Goal: Register for event/course

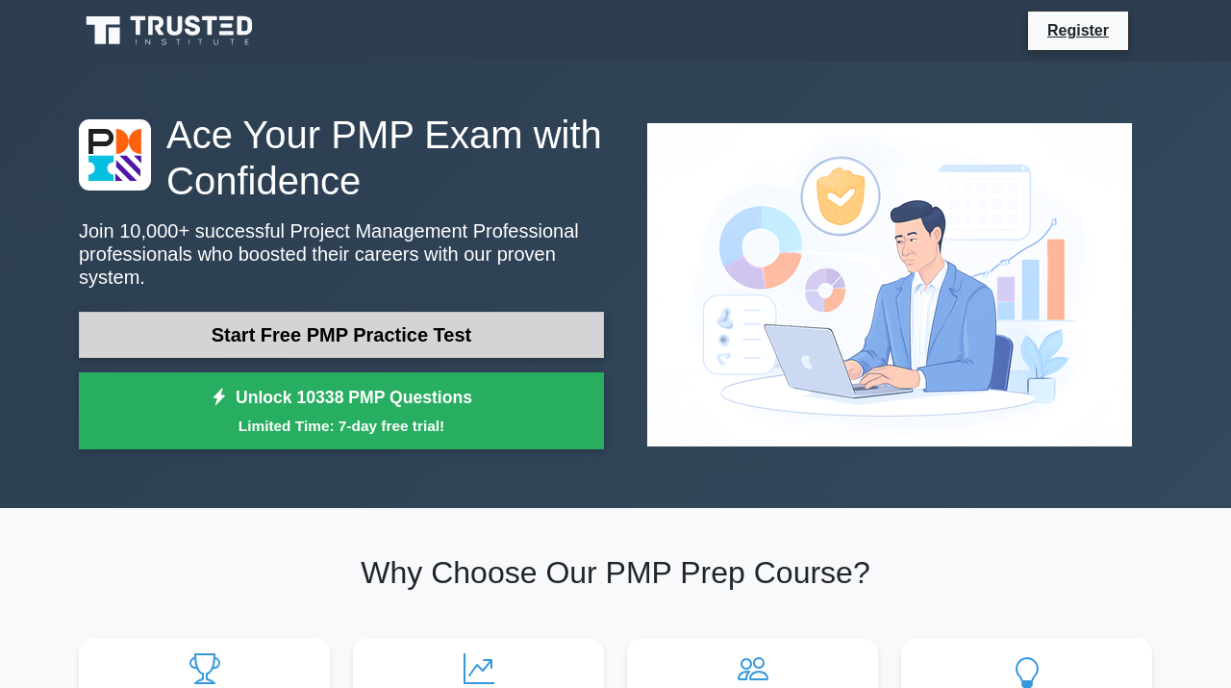
click at [491, 328] on link "Start Free PMP Practice Test" at bounding box center [341, 335] width 525 height 46
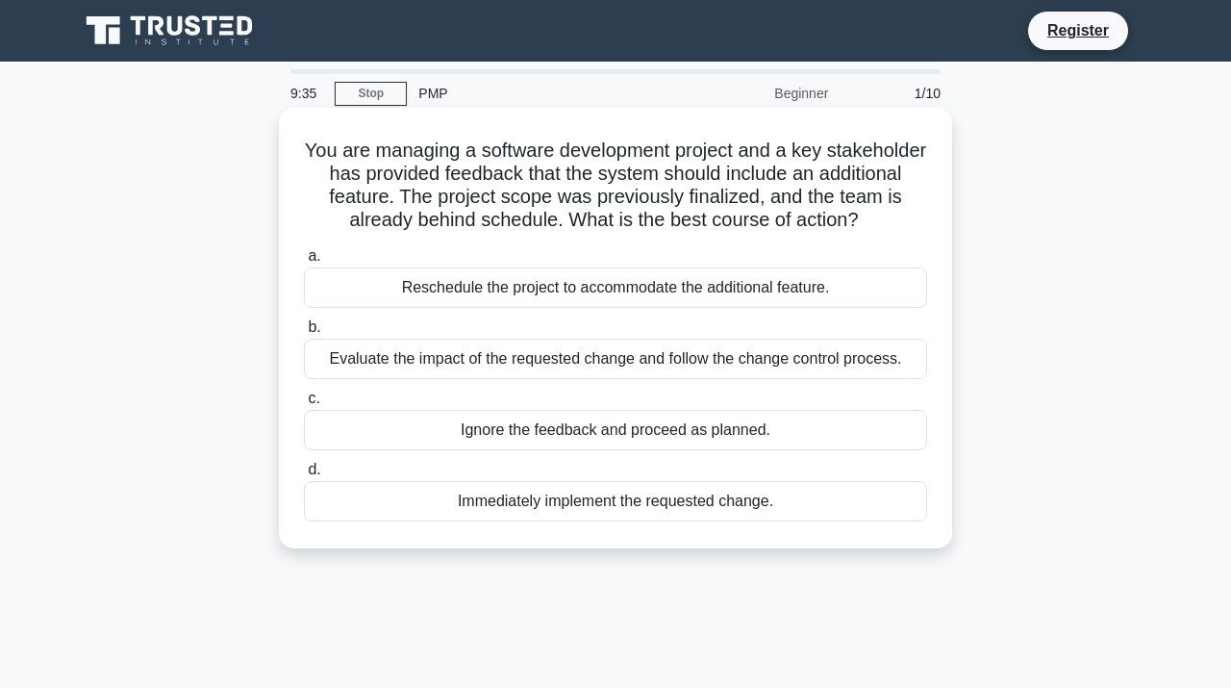
click at [495, 359] on div "Evaluate the impact of the requested change and follow the change control proce…" at bounding box center [615, 359] width 623 height 40
click at [304, 334] on input "b. Evaluate the impact of the requested change and follow the change control pr…" at bounding box center [304, 327] width 0 height 13
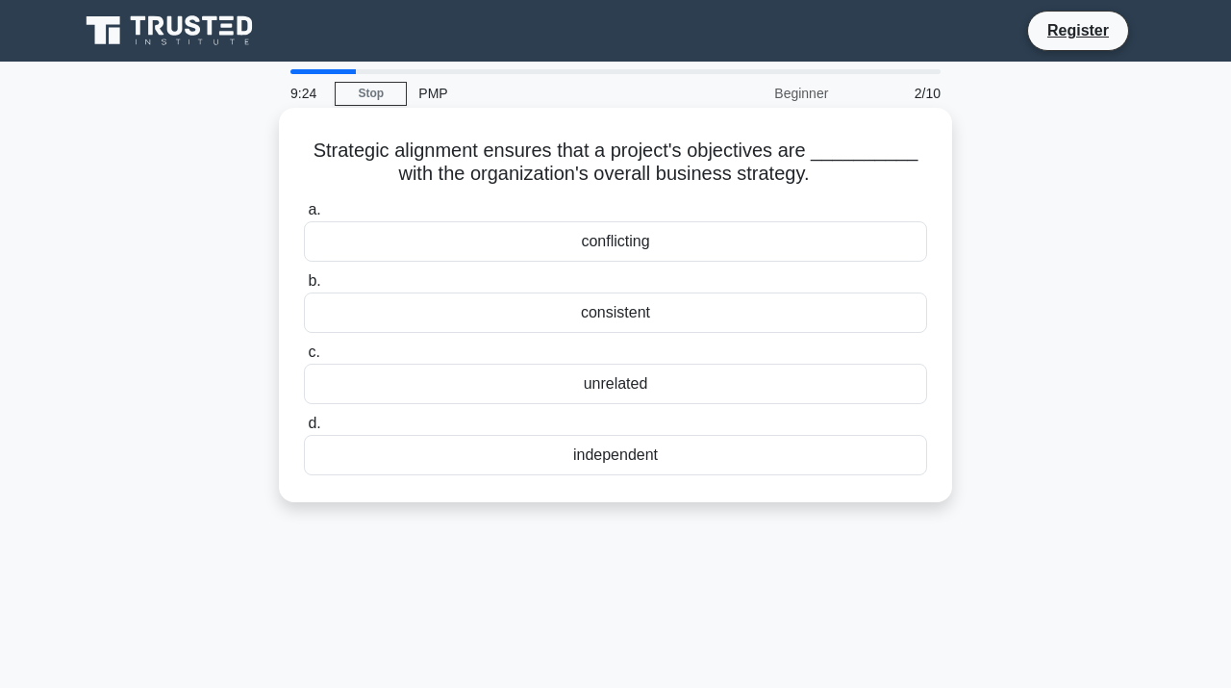
click at [539, 317] on div "consistent" at bounding box center [615, 312] width 623 height 40
click at [304, 288] on input "b. consistent" at bounding box center [304, 281] width 0 height 13
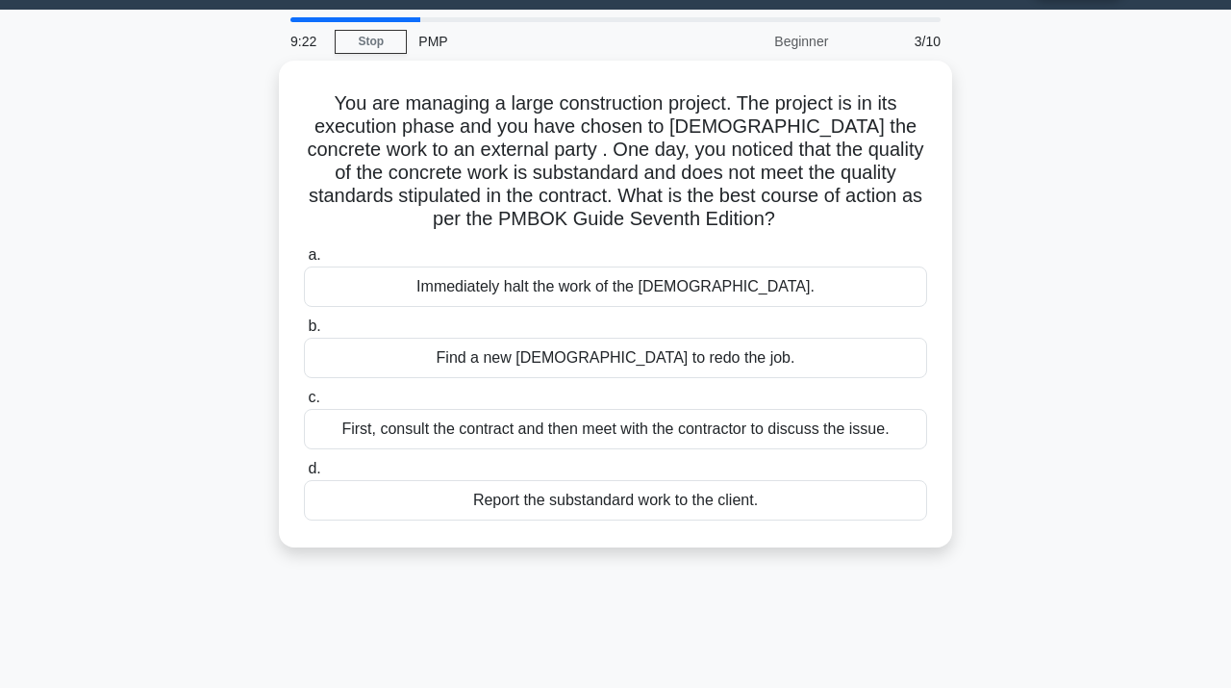
scroll to position [49, 0]
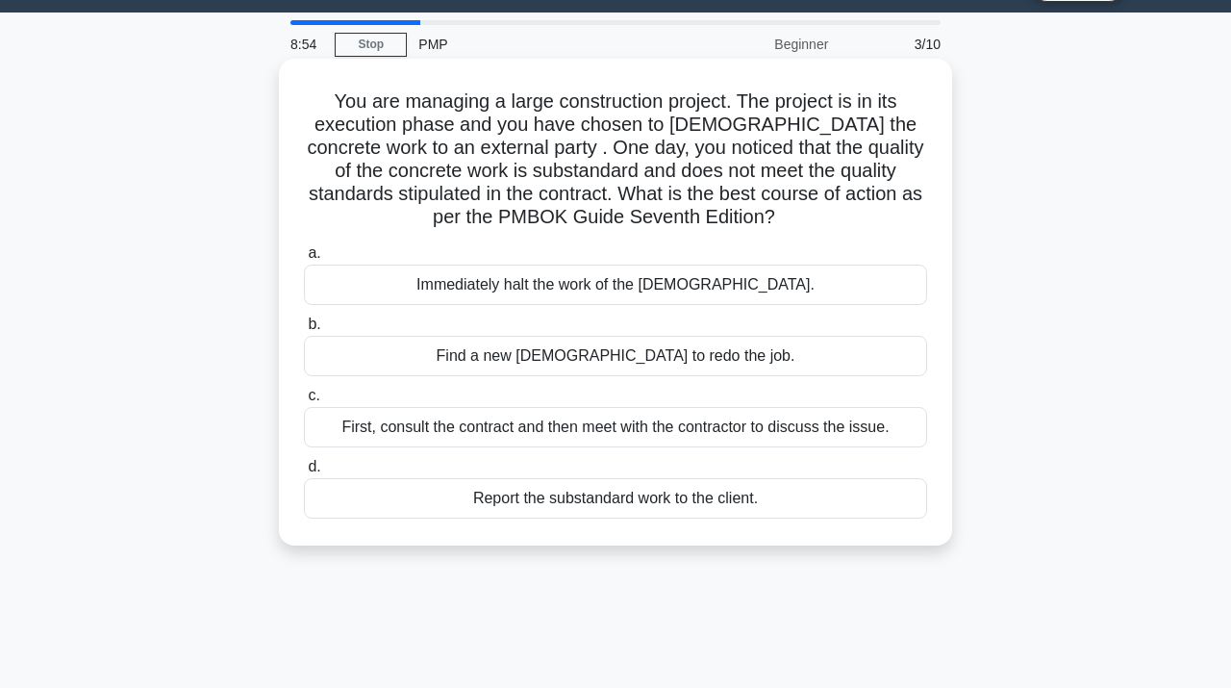
click at [522, 429] on div "First, consult the contract and then meet with the contractor to discuss the is…" at bounding box center [615, 427] width 623 height 40
click at [304, 402] on input "c. First, consult the contract and then meet with the contractor to discuss the…" at bounding box center [304, 396] width 0 height 13
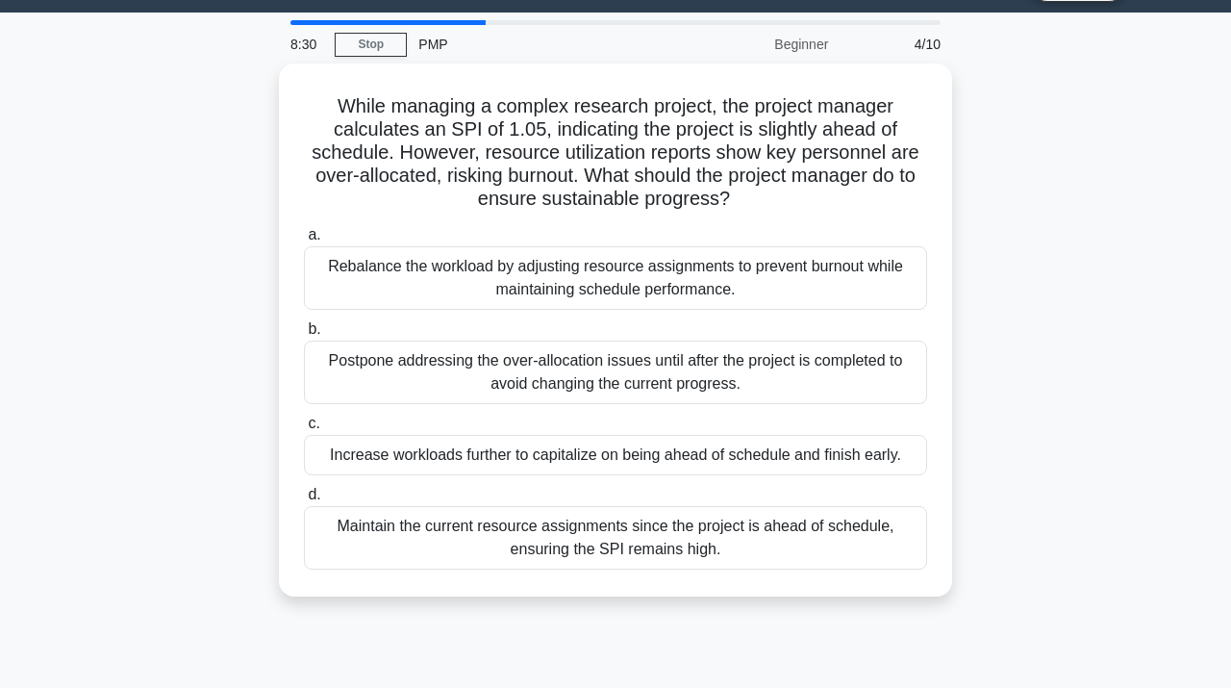
scroll to position [50, 0]
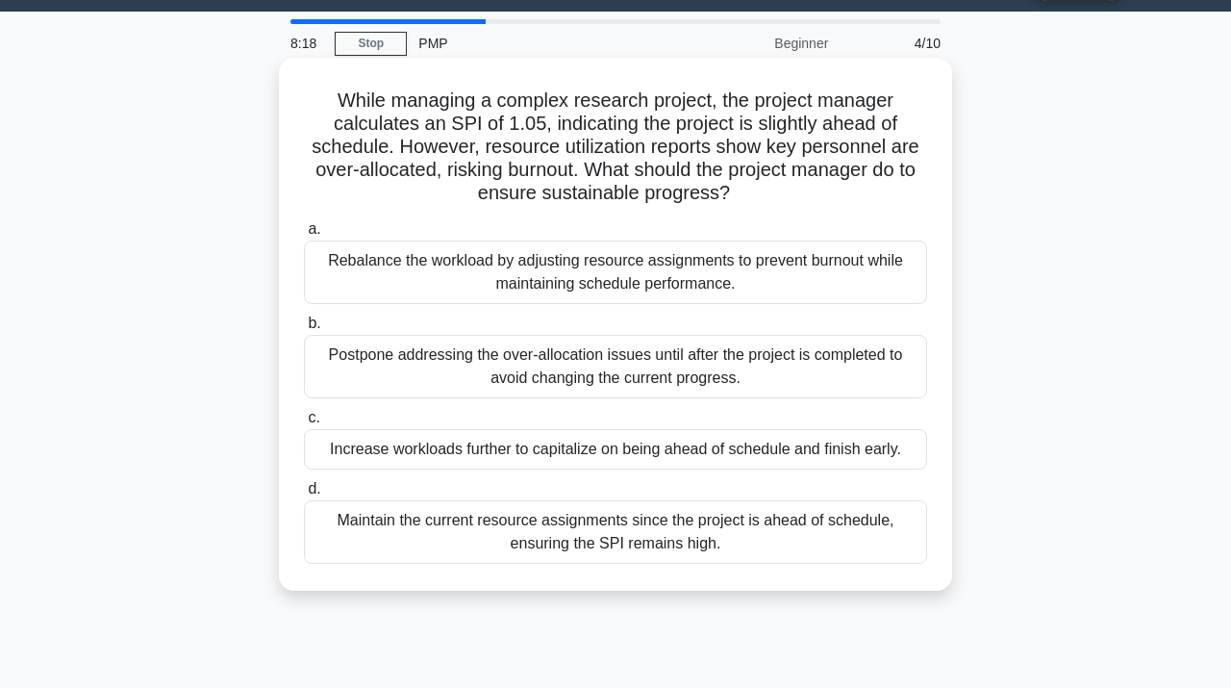
click at [724, 281] on div "Rebalance the workload by adjusting resource assignments to prevent burnout whi…" at bounding box center [615, 271] width 623 height 63
click at [304, 236] on input "a. Rebalance the workload by adjusting resource assignments to prevent burnout …" at bounding box center [304, 229] width 0 height 13
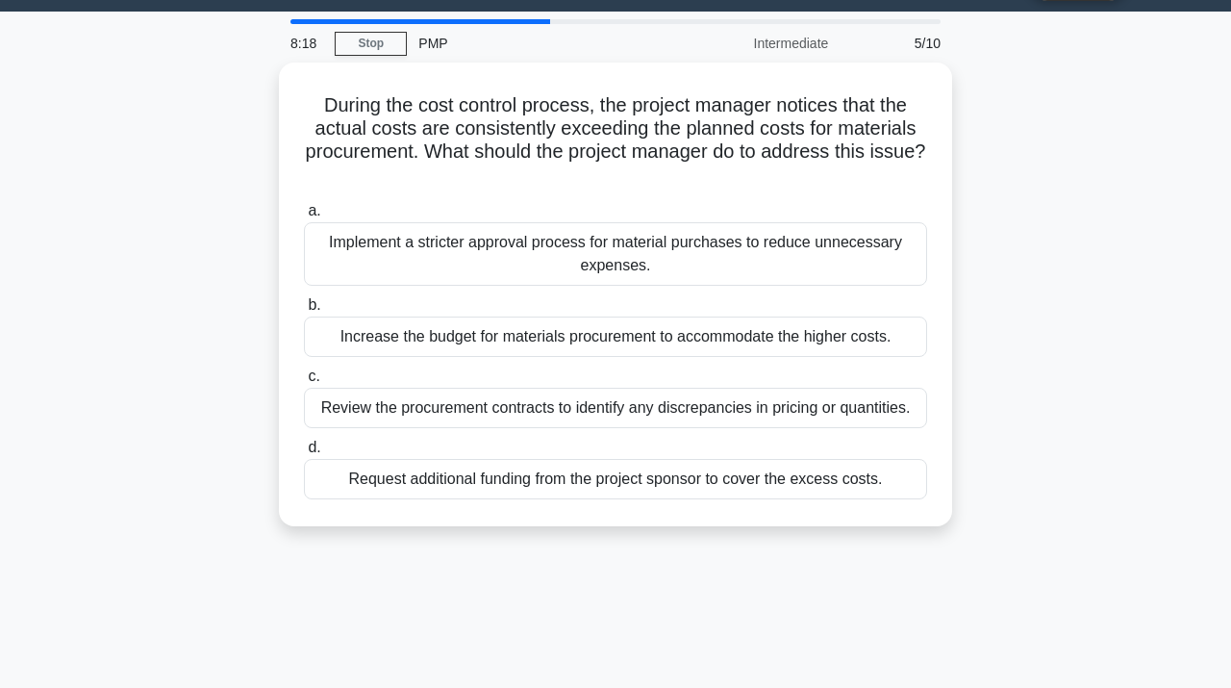
scroll to position [0, 0]
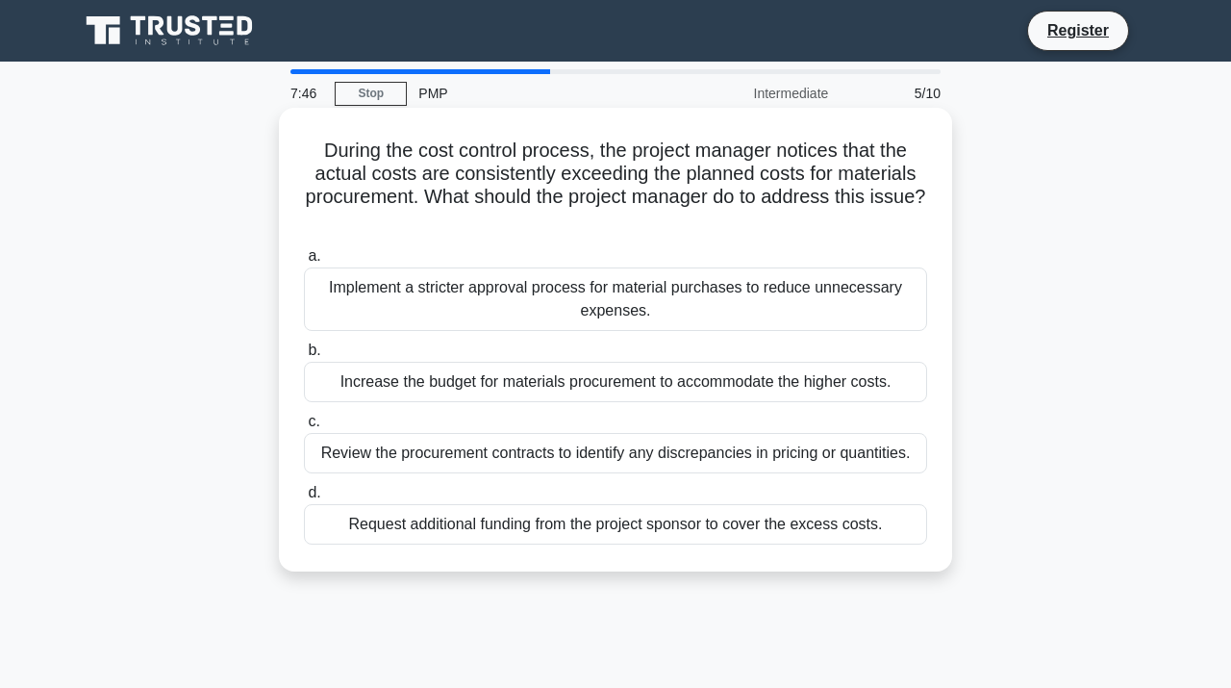
click at [677, 450] on div "Review the procurement contracts to identify any discrepancies in pricing or qu…" at bounding box center [615, 453] width 623 height 40
click at [304, 428] on input "c. Review the procurement contracts to identify any discrepancies in pricing or…" at bounding box center [304, 421] width 0 height 13
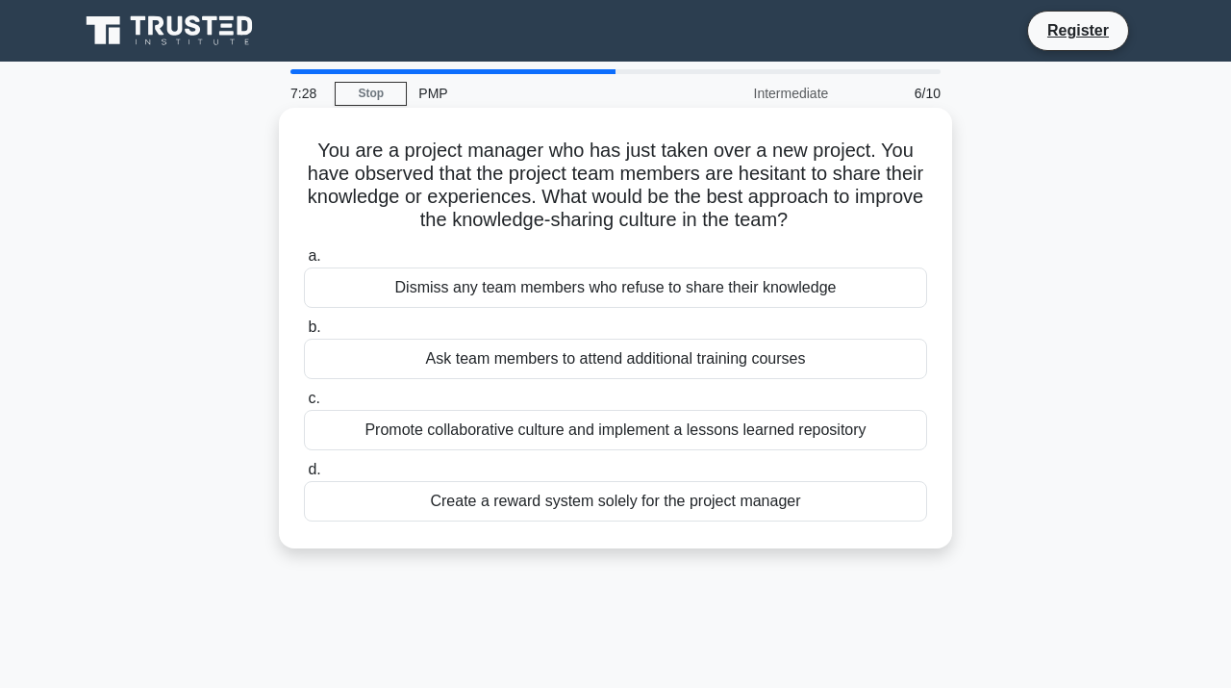
click at [677, 432] on div "Promote collaborative culture and implement a lessons learned repository" at bounding box center [615, 430] width 623 height 40
click at [304, 405] on input "c. Promote collaborative culture and implement a lessons learned repository" at bounding box center [304, 398] width 0 height 13
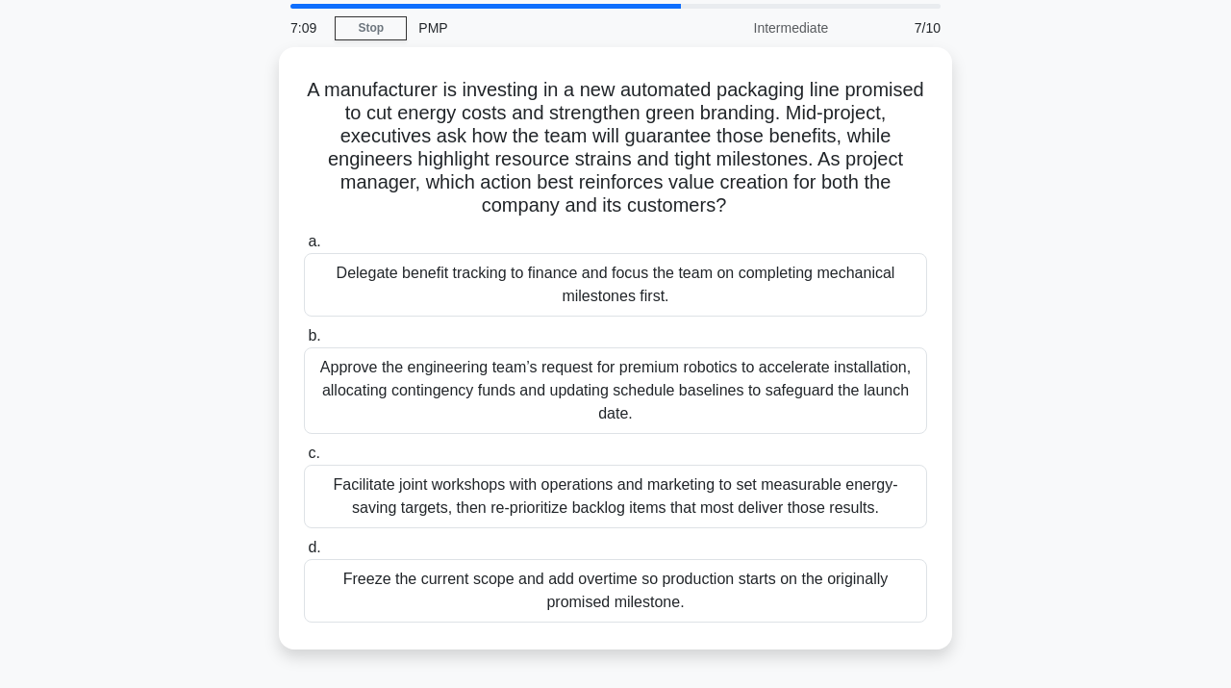
scroll to position [67, 0]
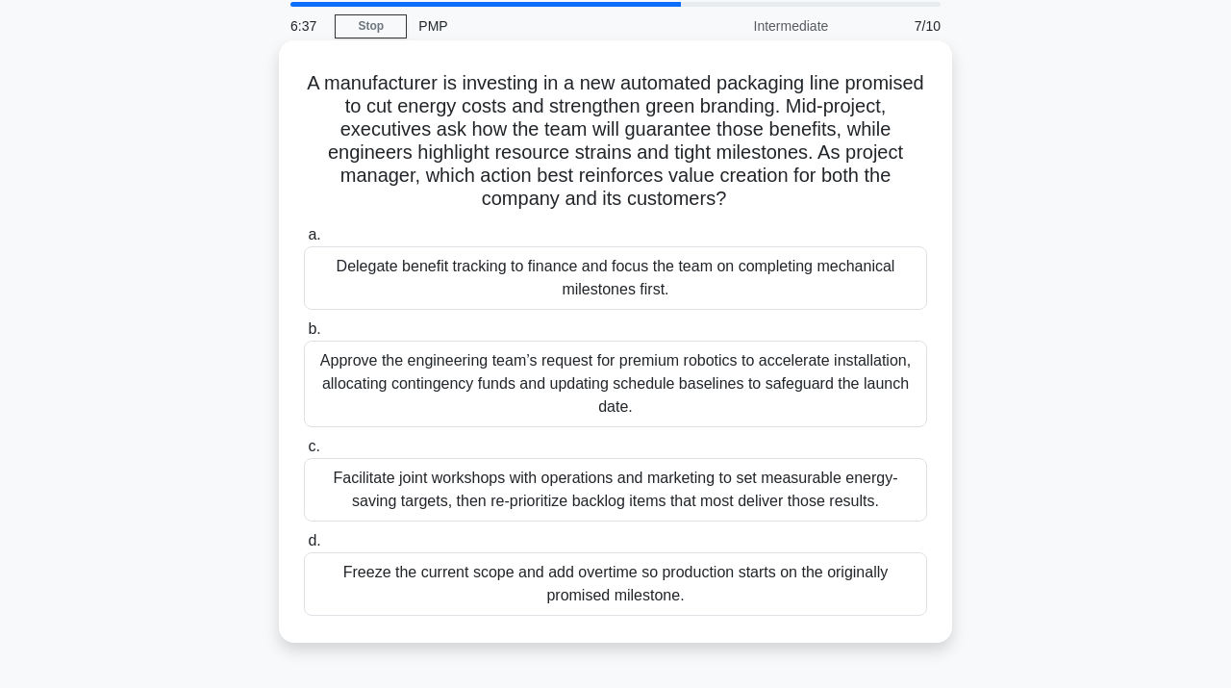
click at [657, 485] on div "Facilitate joint workshops with operations and marketing to set measurable ener…" at bounding box center [615, 489] width 623 height 63
click at [304, 453] on input "c. Facilitate joint workshops with operations and marketing to set measurable e…" at bounding box center [304, 446] width 0 height 13
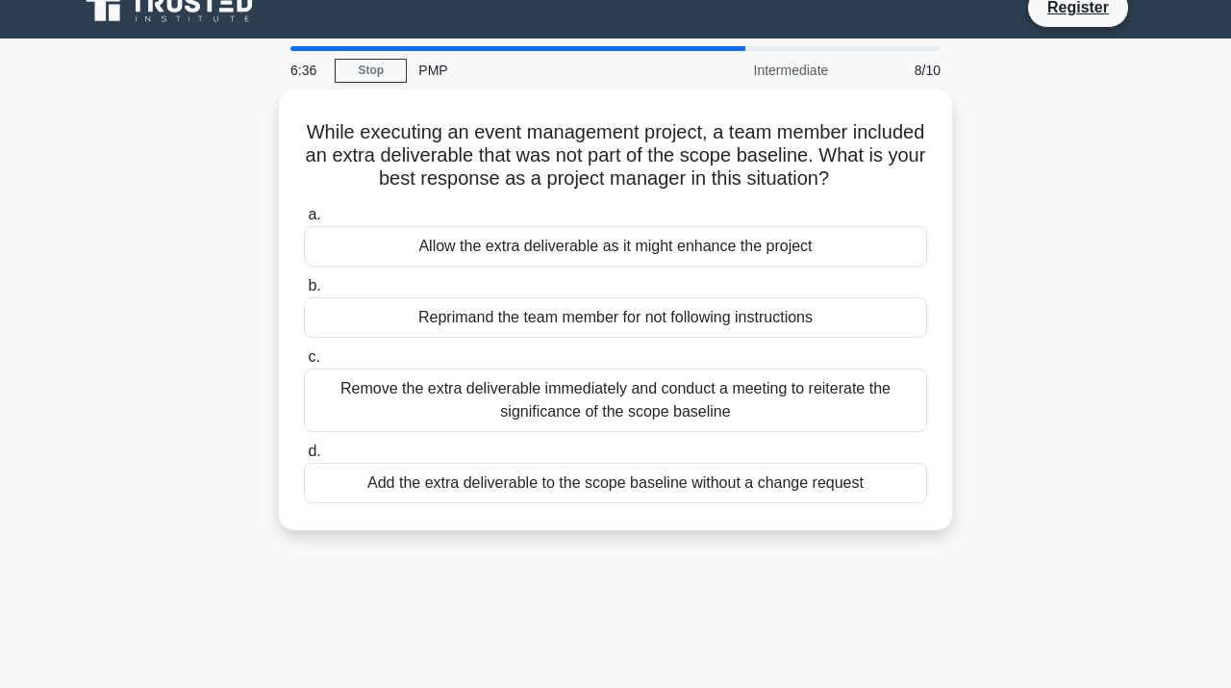
scroll to position [0, 0]
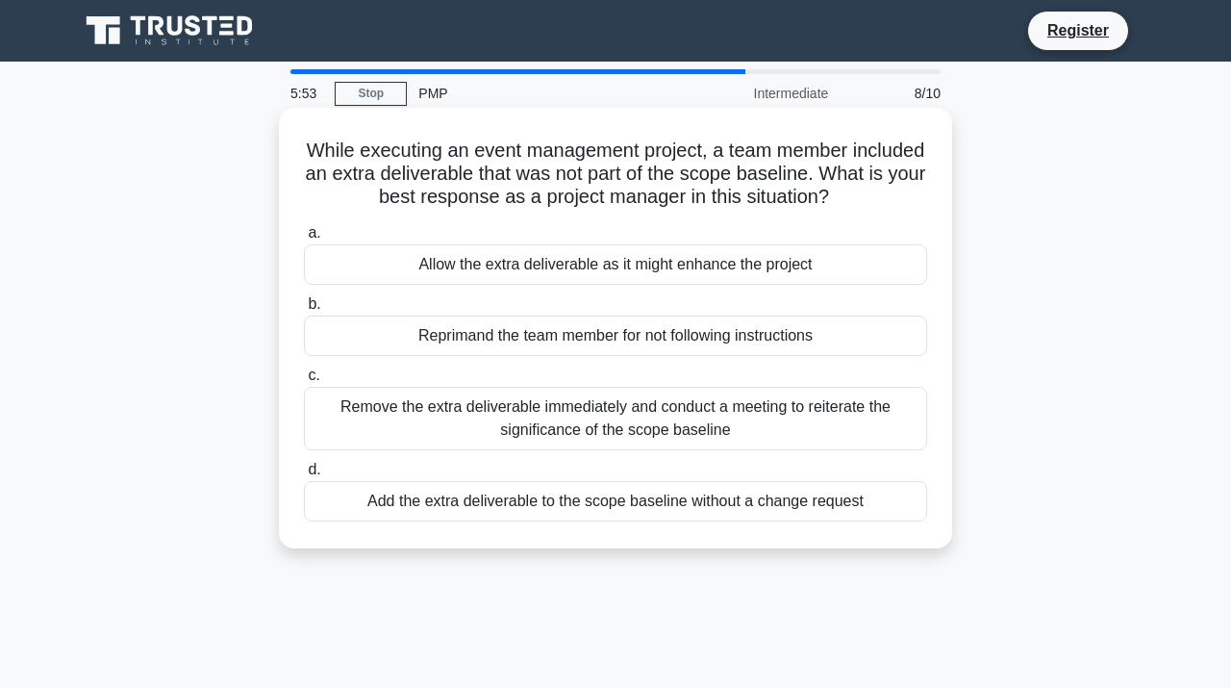
click at [667, 418] on div "Remove the extra deliverable immediately and conduct a meeting to reiterate the…" at bounding box center [615, 418] width 623 height 63
click at [304, 382] on input "c. Remove the extra deliverable immediately and conduct a meeting to reiterate …" at bounding box center [304, 375] width 0 height 13
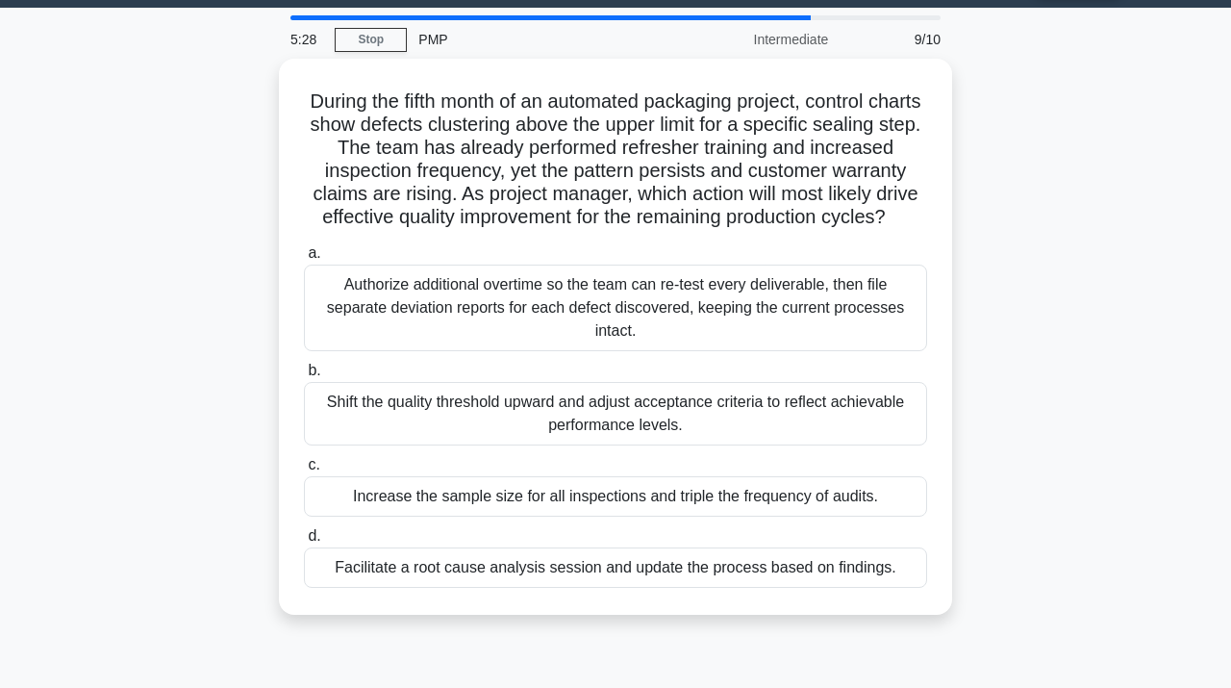
scroll to position [56, 0]
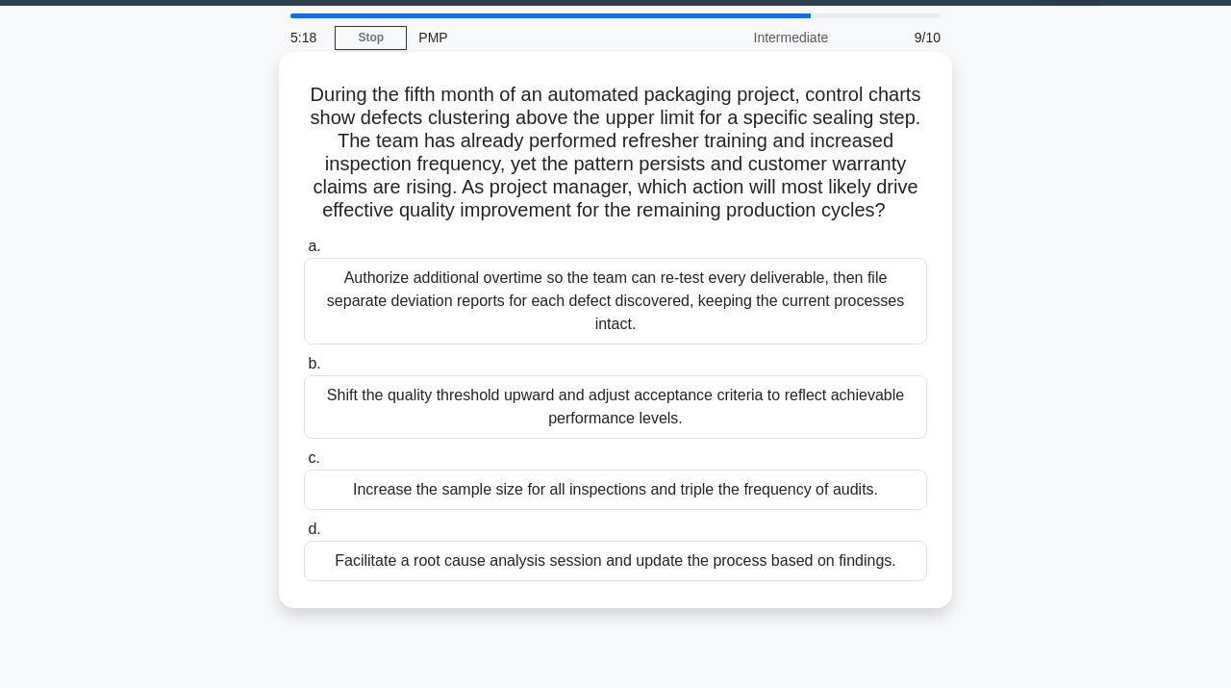
click at [656, 561] on div "Facilitate a root cause analysis session and update the process based on findin…" at bounding box center [615, 561] width 623 height 40
click at [304, 536] on input "d. Facilitate a root cause analysis session and update the process based on fin…" at bounding box center [304, 529] width 0 height 13
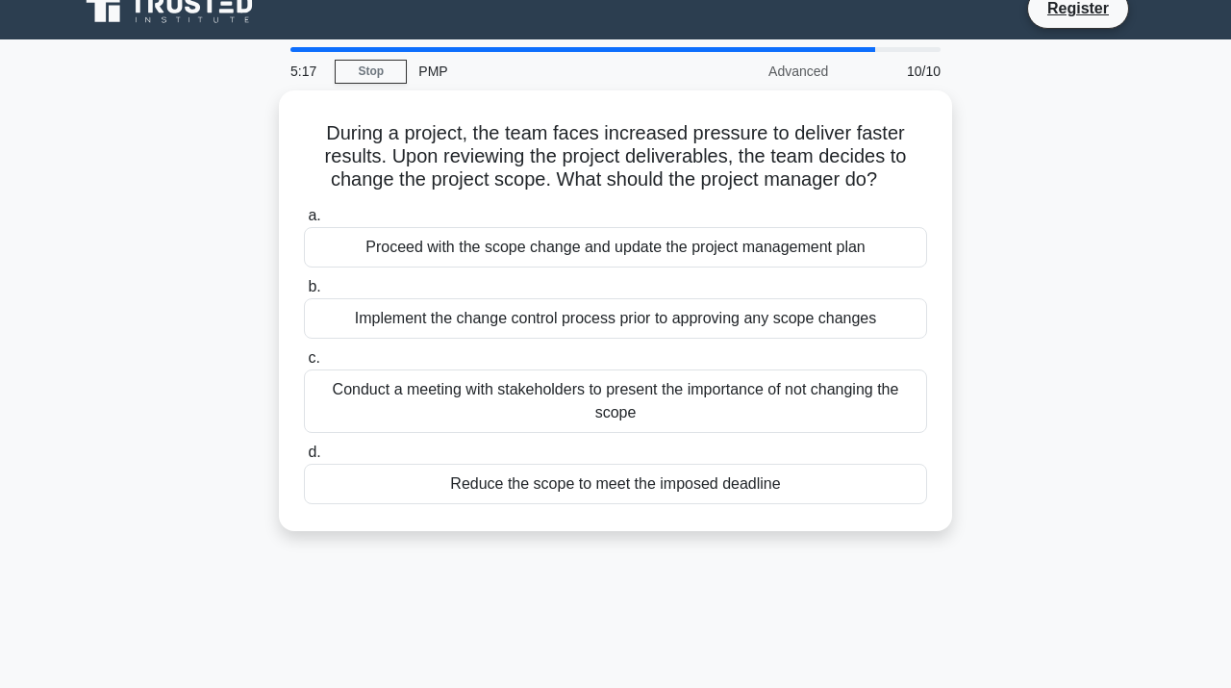
scroll to position [0, 0]
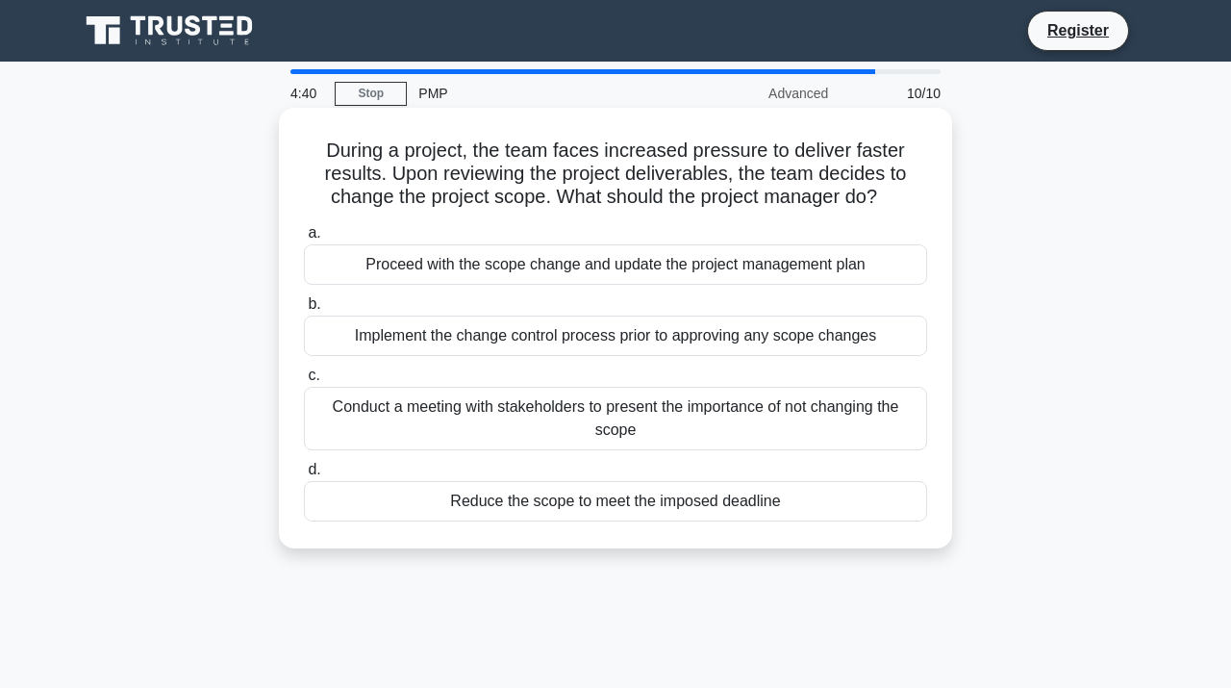
click at [679, 411] on div "Conduct a meeting with stakeholders to present the importance of not changing t…" at bounding box center [615, 418] width 623 height 63
click at [304, 382] on input "c. Conduct a meeting with stakeholders to present the importance of not changin…" at bounding box center [304, 375] width 0 height 13
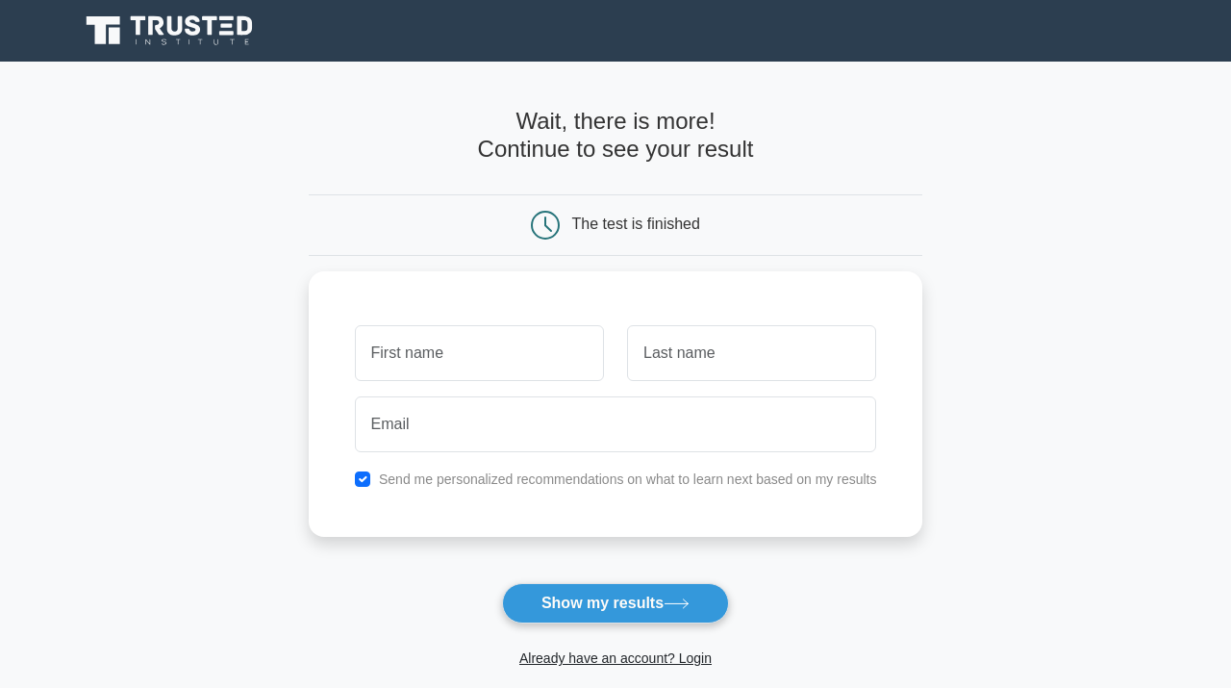
scroll to position [70, 0]
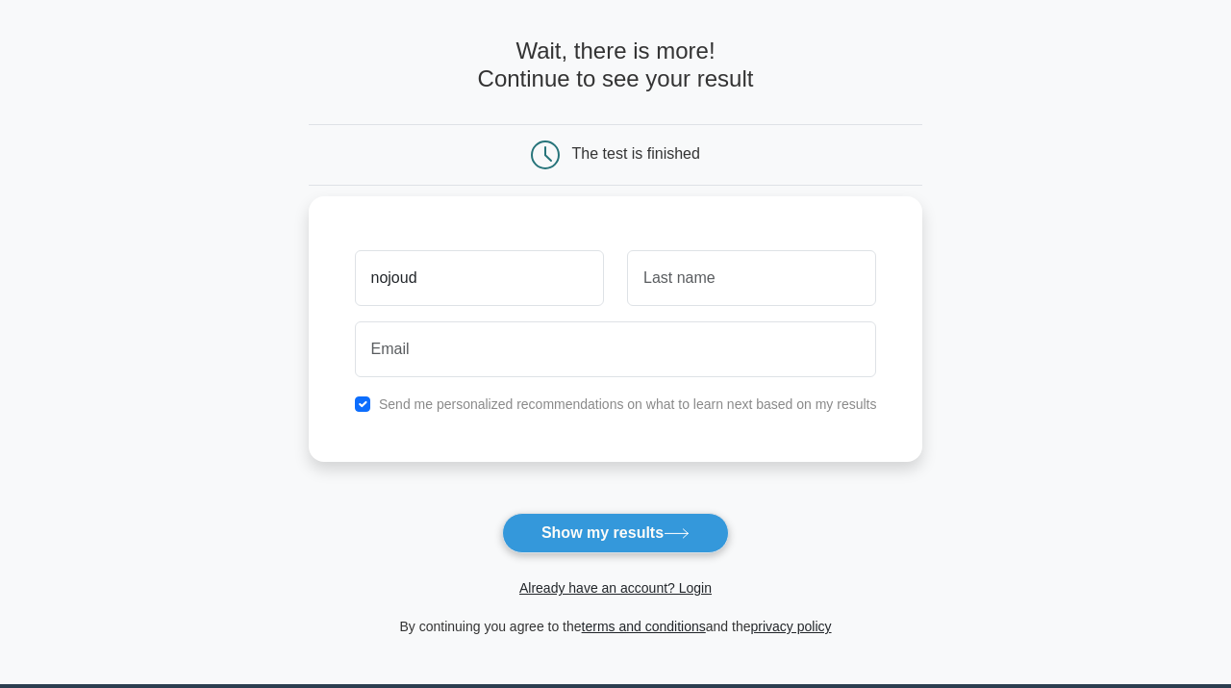
type input "nojoud"
click at [711, 274] on input "text" at bounding box center [751, 278] width 249 height 56
type input "Alghamdi"
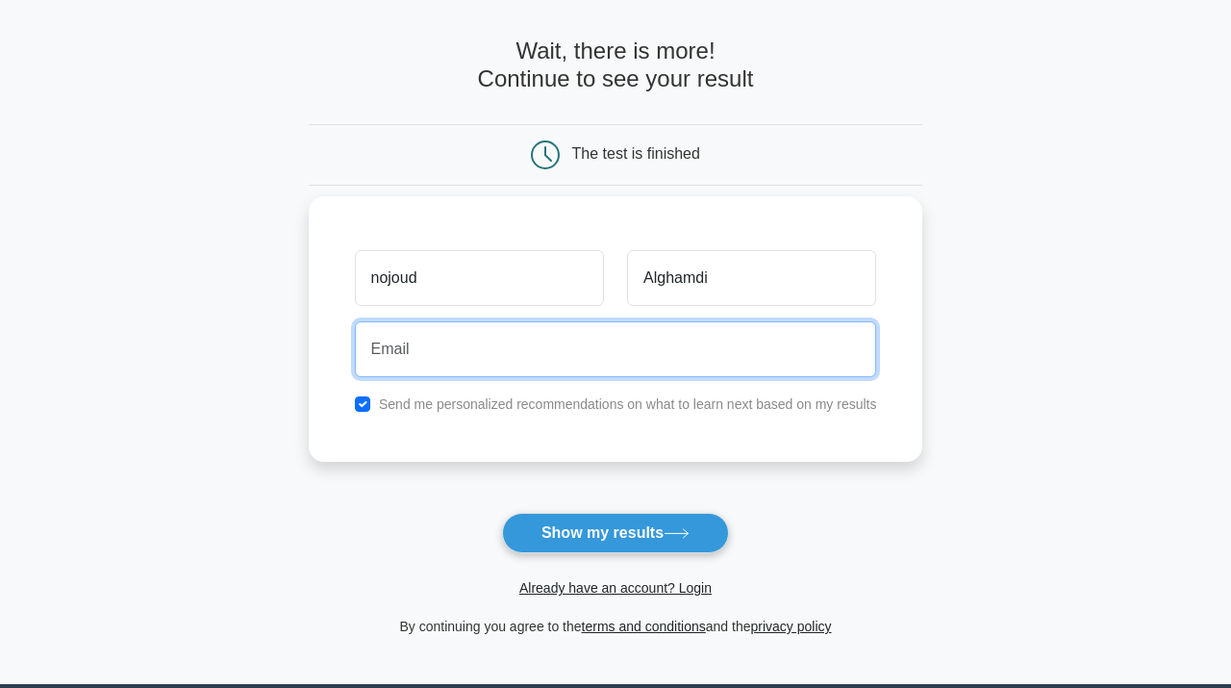
click at [656, 349] on input "email" at bounding box center [616, 349] width 522 height 56
type input "duojon.aj@gmail.com"
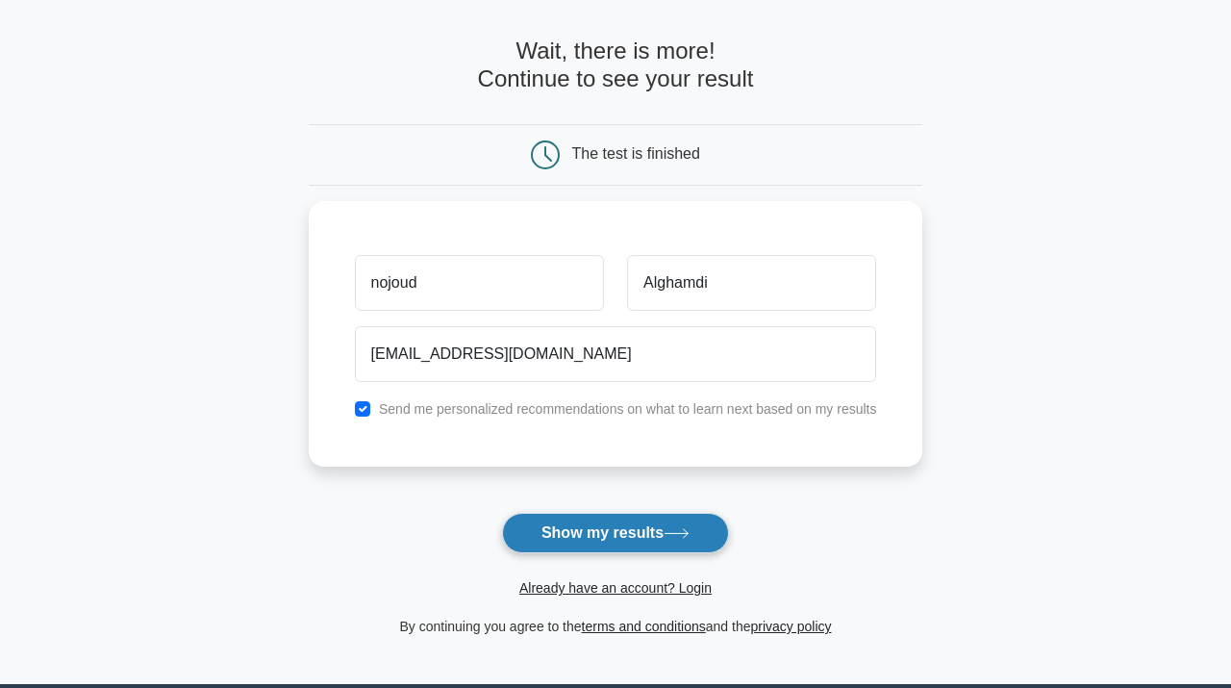
click at [607, 532] on button "Show my results" at bounding box center [615, 533] width 227 height 40
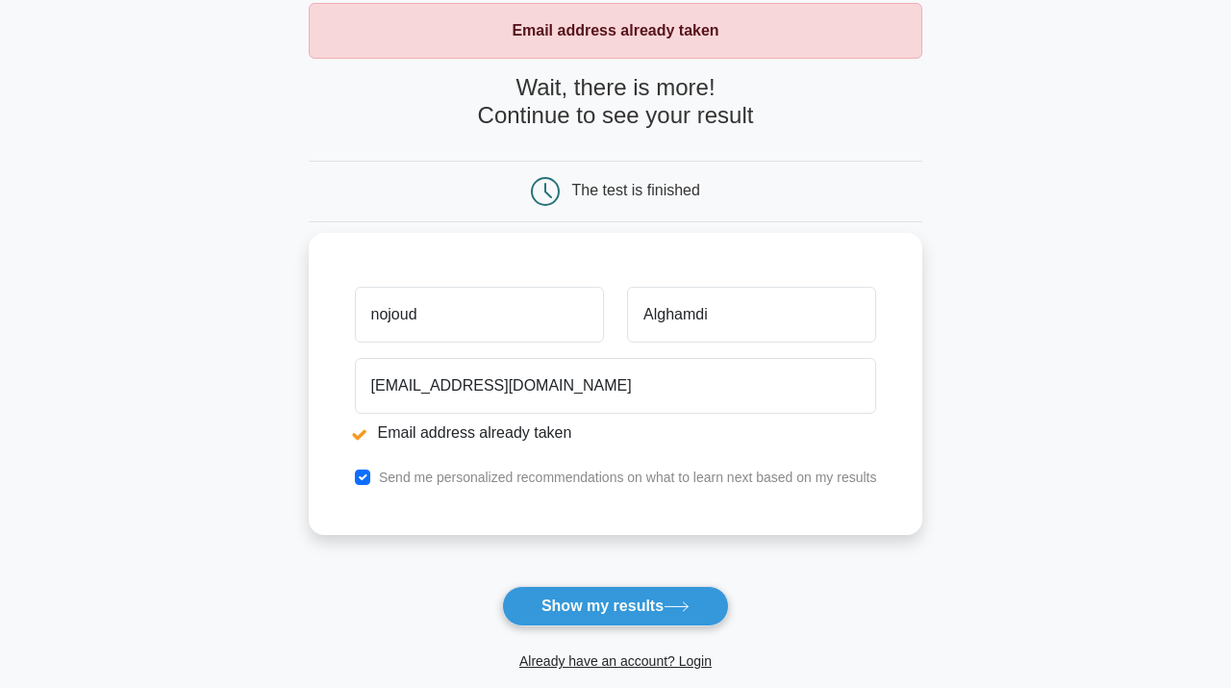
scroll to position [140, 0]
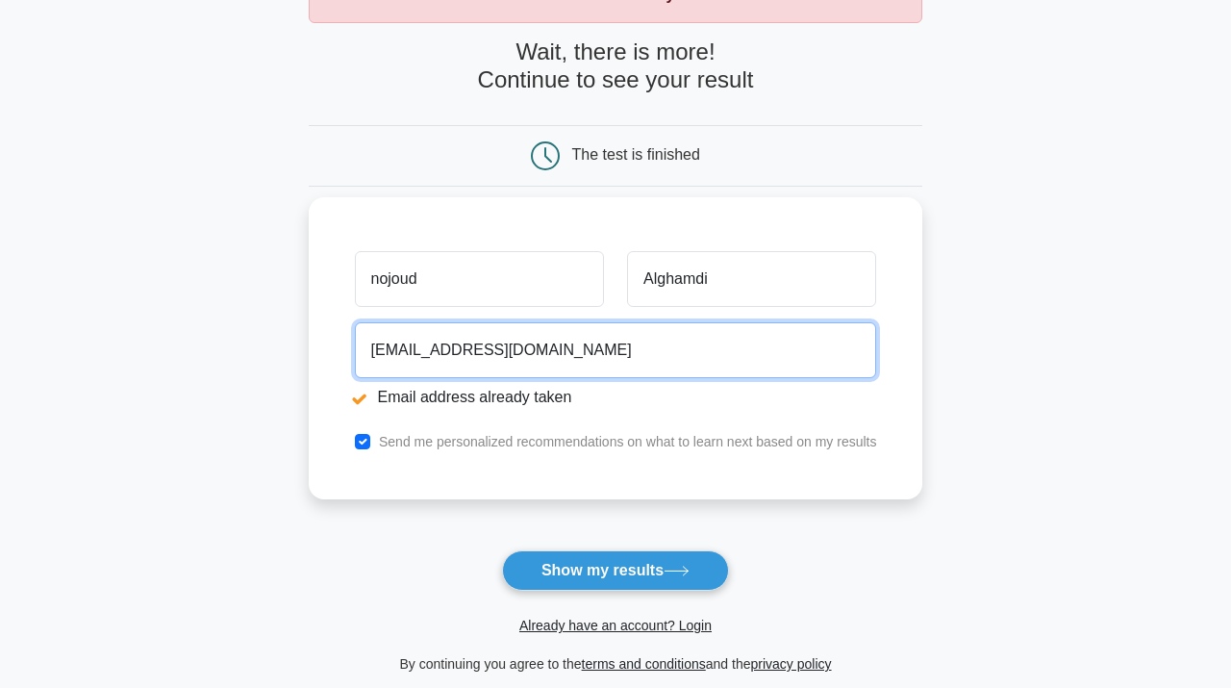
click at [604, 353] on input "duojon.aj@gmail.com" at bounding box center [616, 350] width 522 height 56
type input "nojoud.etc@gmail.com"
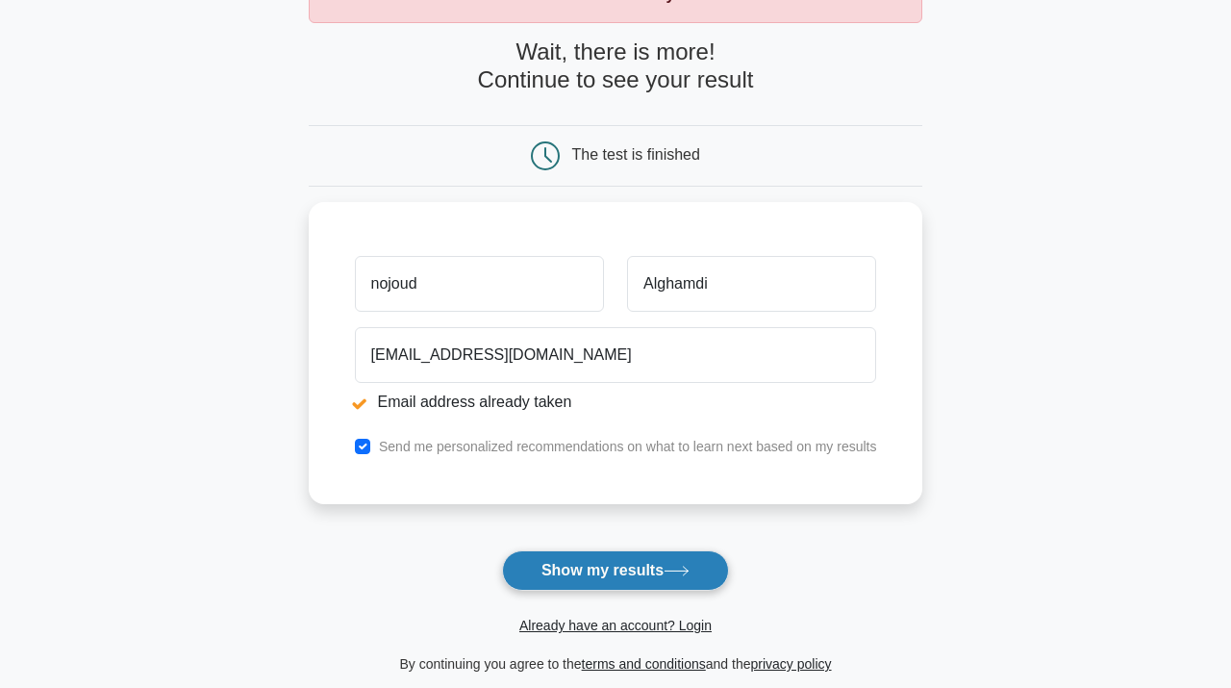
click at [580, 570] on button "Show my results" at bounding box center [615, 570] width 227 height 40
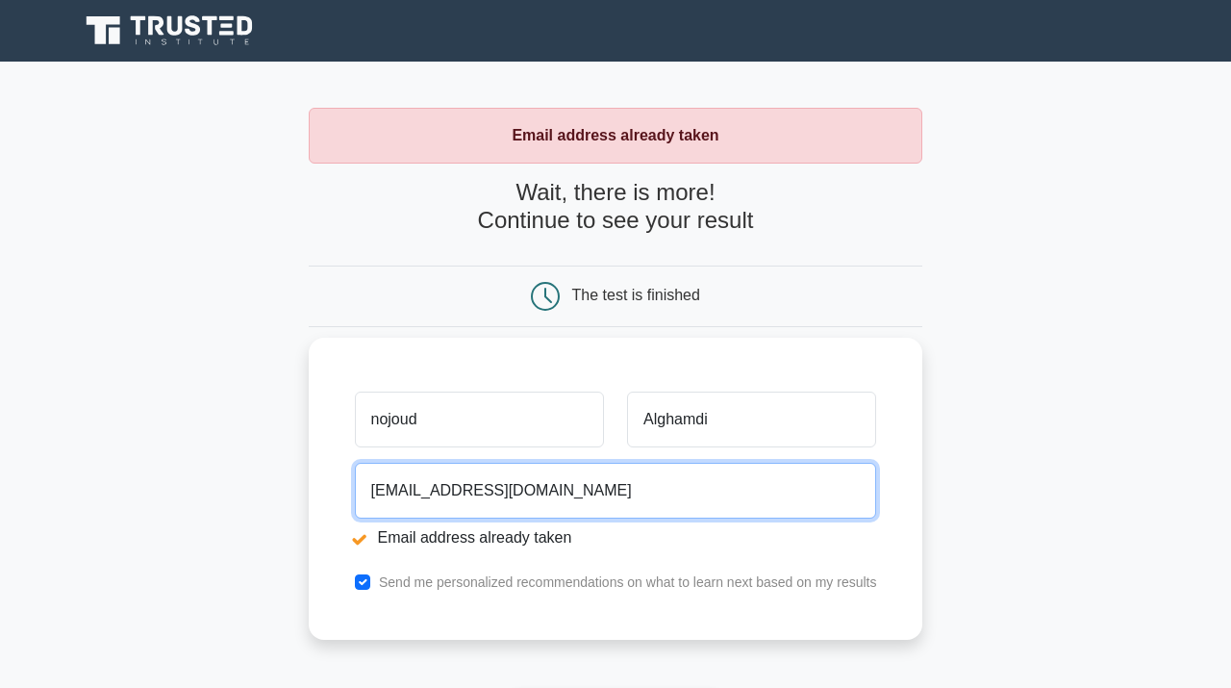
click at [567, 497] on input "[EMAIL_ADDRESS][DOMAIN_NAME]" at bounding box center [616, 491] width 522 height 56
type input "[EMAIL_ADDRESS][DOMAIN_NAME]"
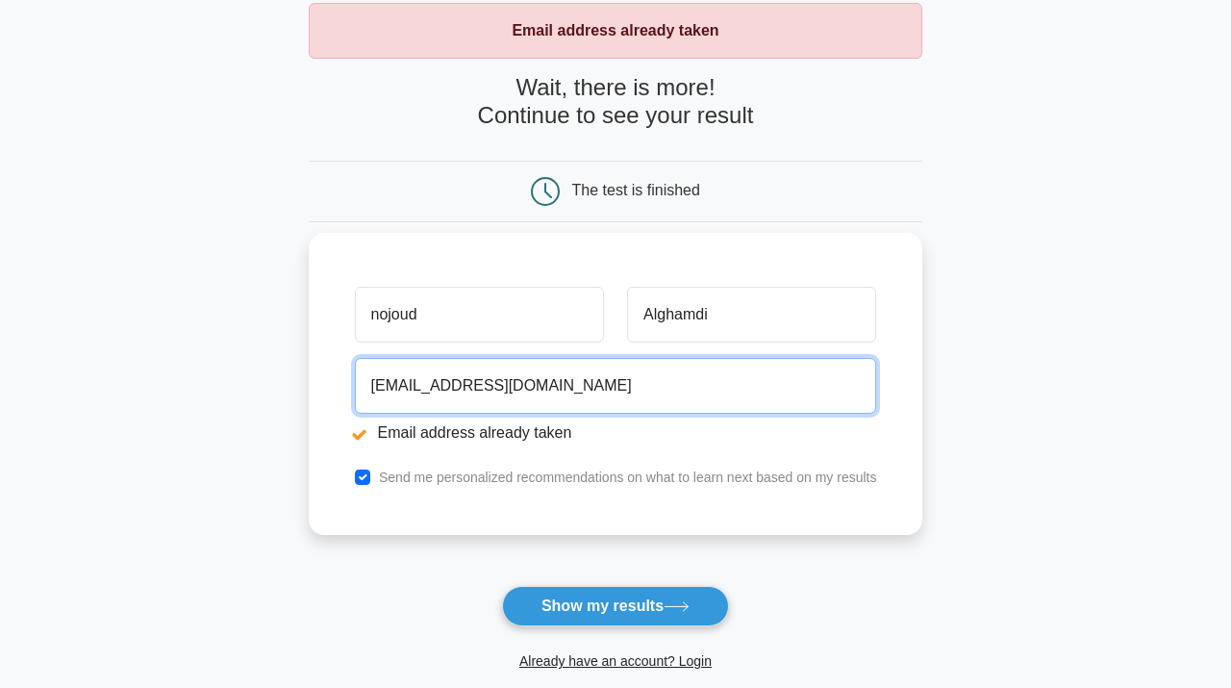
scroll to position [133, 0]
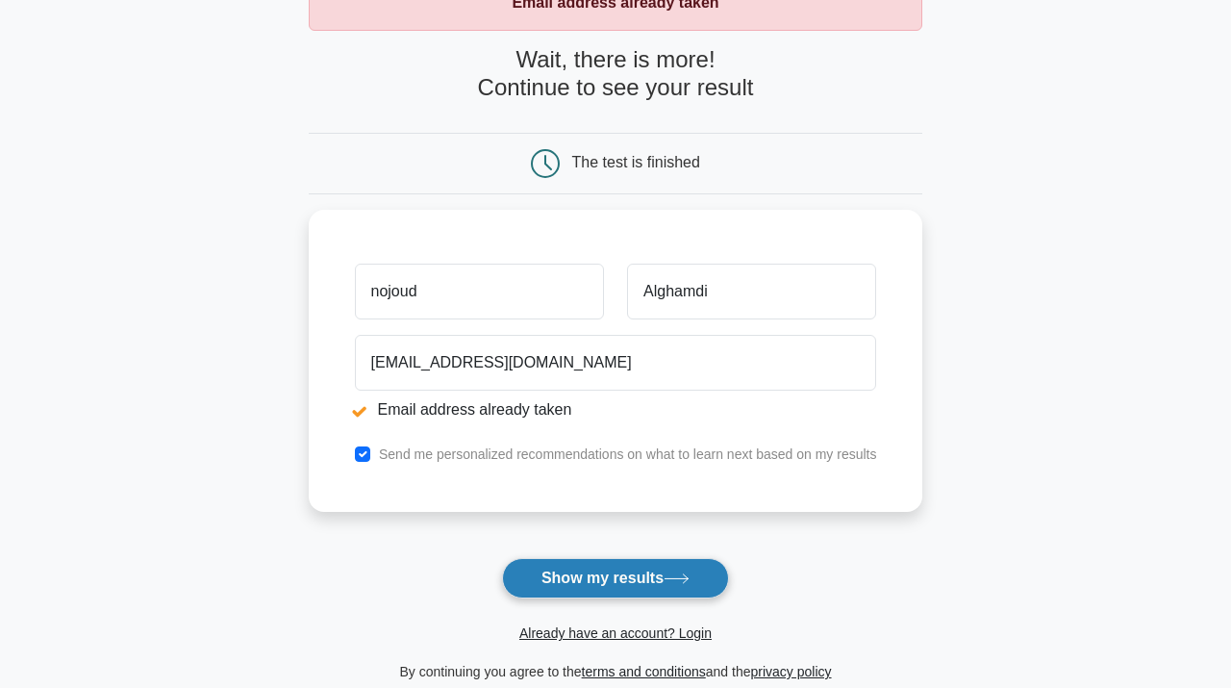
click at [590, 573] on button "Show my results" at bounding box center [615, 578] width 227 height 40
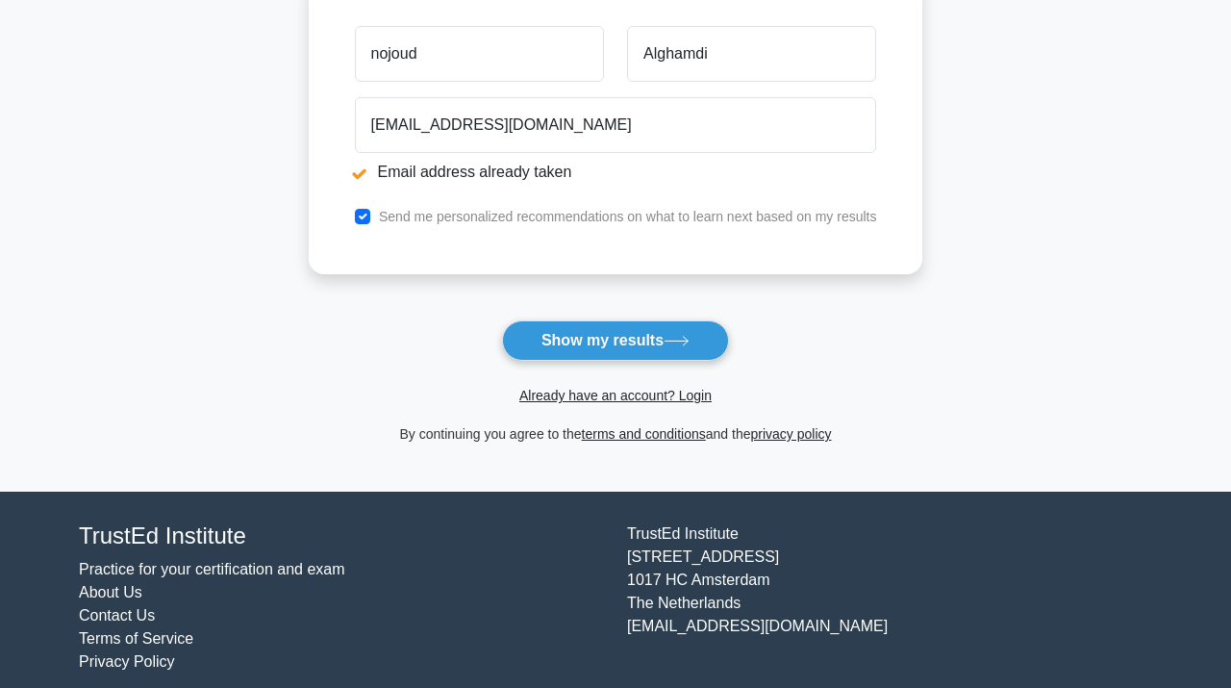
scroll to position [387, 0]
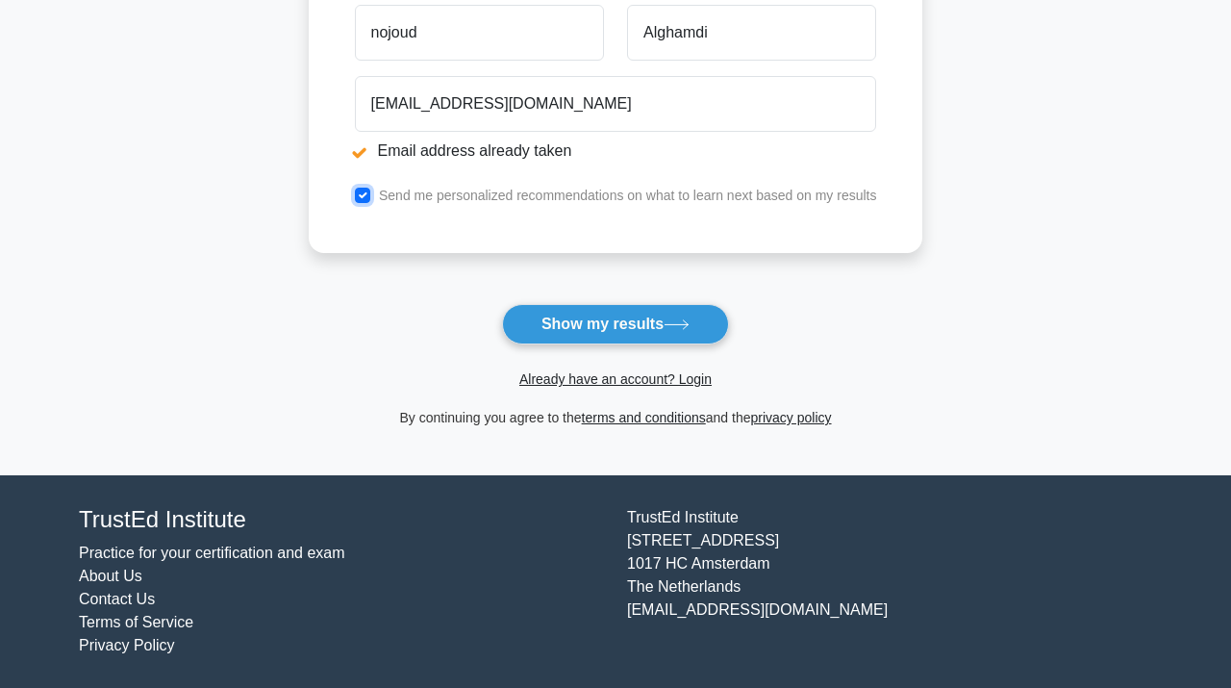
click at [362, 197] on input "checkbox" at bounding box center [362, 195] width 15 height 15
checkbox input "false"
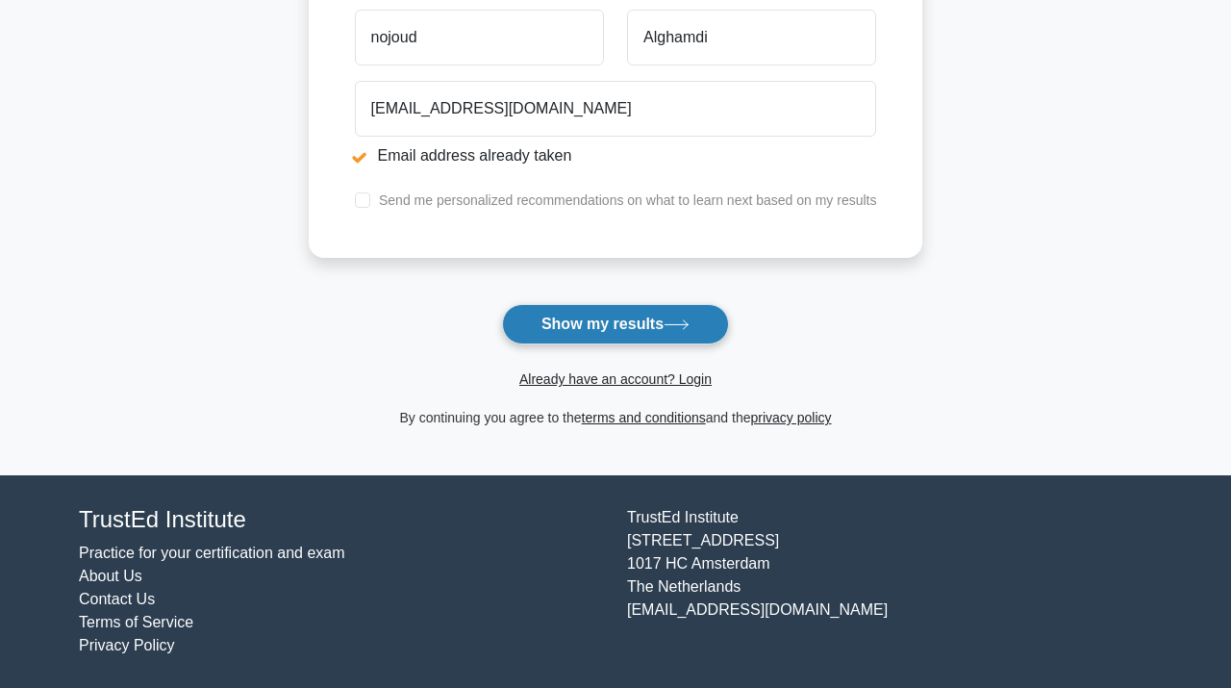
click at [555, 320] on button "Show my results" at bounding box center [615, 324] width 227 height 40
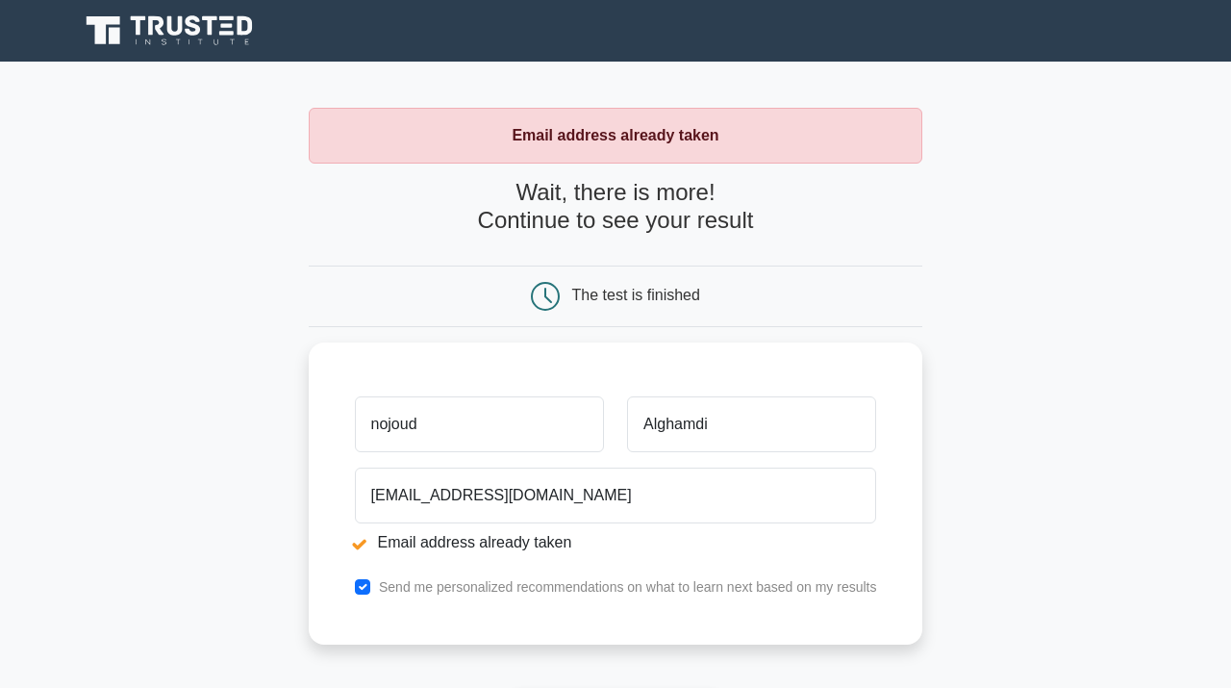
scroll to position [387, 0]
